Goal: Ask a question: Seek information or help from site administrators or community

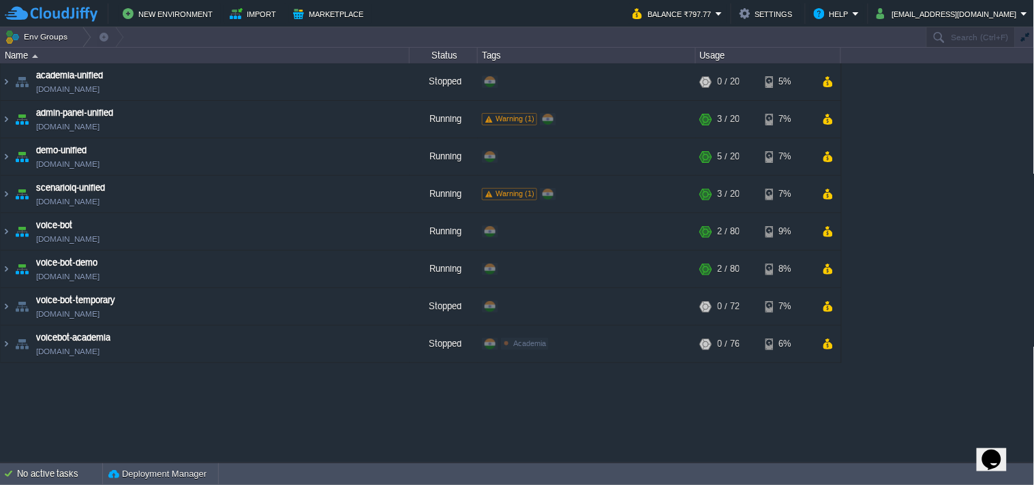
click at [991, 456] on icon "Chat widget" at bounding box center [991, 459] width 19 height 20
type input "919359462572"
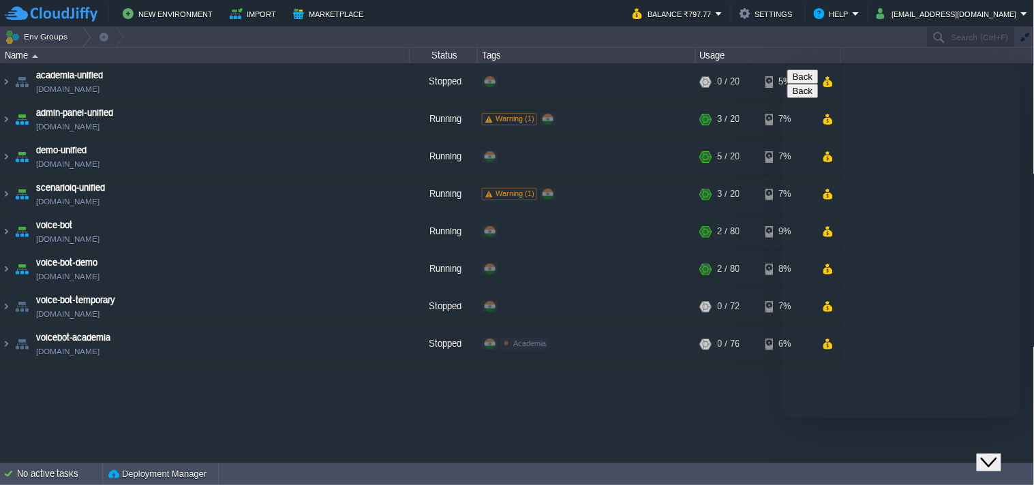
type textarea "Good morning"
click at [836, 8] on button "Help" at bounding box center [833, 13] width 39 height 16
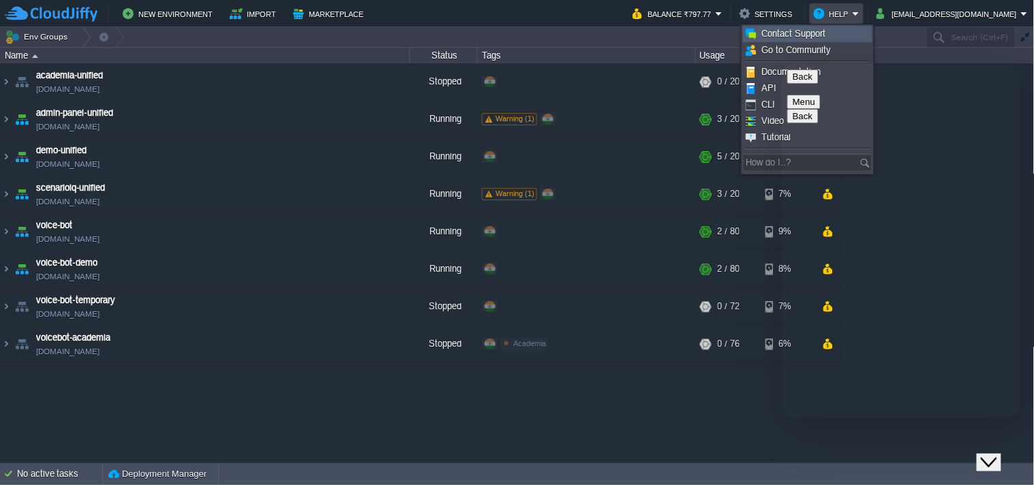
click at [785, 39] on link "Contact Support" at bounding box center [808, 34] width 128 height 15
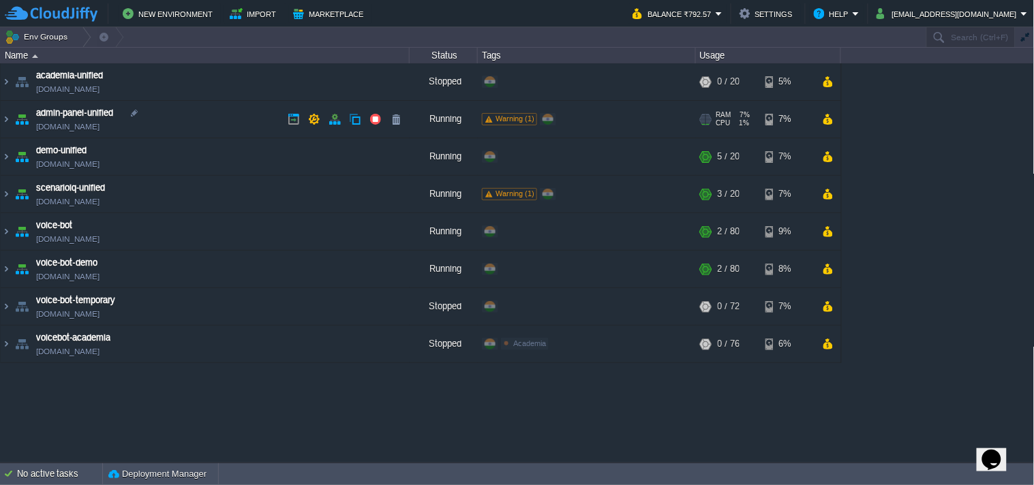
click at [97, 125] on link "[DOMAIN_NAME]" at bounding box center [67, 127] width 63 height 14
click at [100, 205] on link "[DOMAIN_NAME]" at bounding box center [67, 202] width 63 height 14
